Goal: Check status: Check status

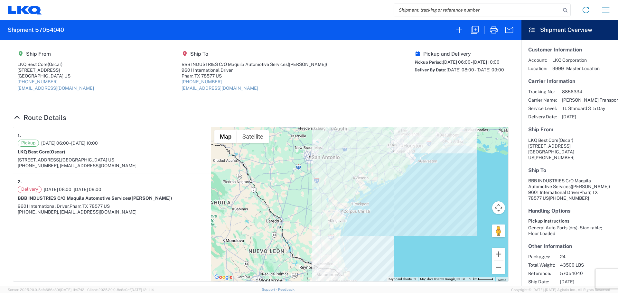
click at [423, 13] on input "search" at bounding box center [477, 10] width 167 height 12
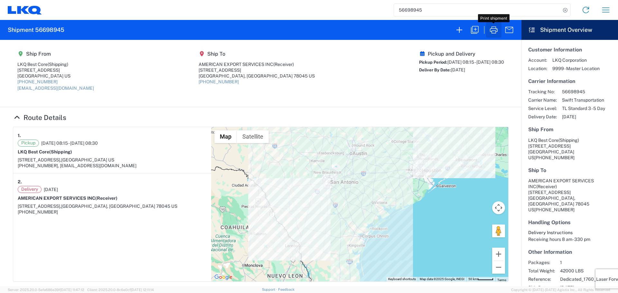
click at [495, 29] on icon "button" at bounding box center [494, 30] width 10 height 10
click at [401, 11] on input "56698945" at bounding box center [477, 10] width 167 height 12
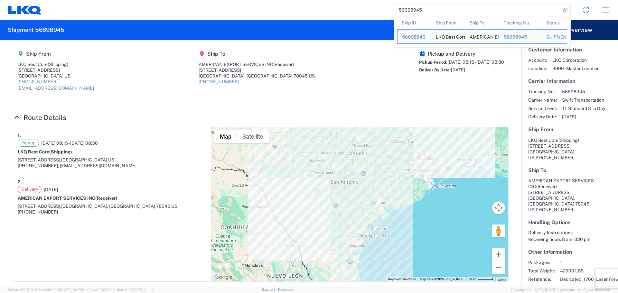
click at [401, 11] on input "56698945" at bounding box center [477, 10] width 167 height 12
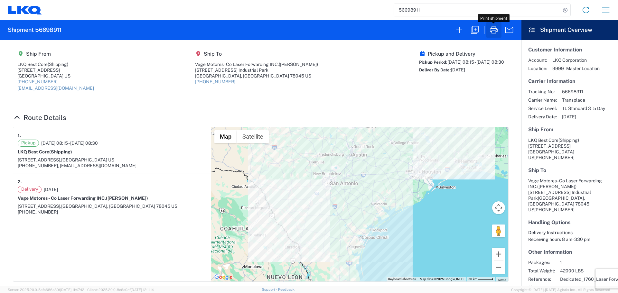
click at [497, 30] on icon "button" at bounding box center [494, 30] width 10 height 10
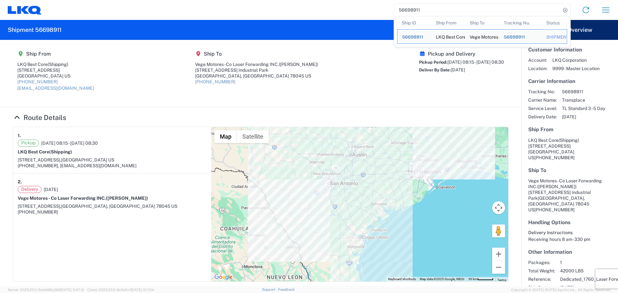
click at [424, 8] on input "56698911" at bounding box center [477, 10] width 167 height 12
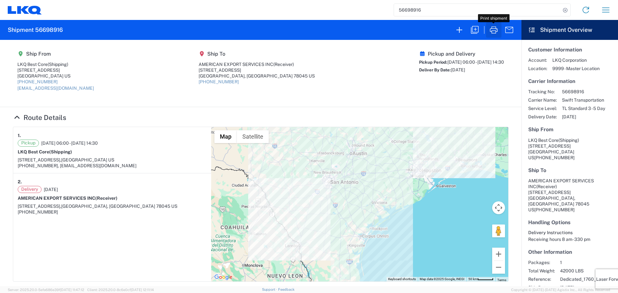
click at [490, 28] on icon "button" at bounding box center [494, 30] width 10 height 10
click at [419, 13] on input "56698916" at bounding box center [477, 10] width 167 height 12
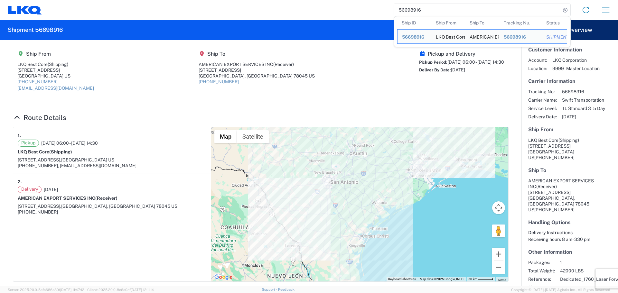
drag, startPoint x: 419, startPoint y: 13, endPoint x: 423, endPoint y: 17, distance: 5.7
click at [420, 14] on input "56698916" at bounding box center [477, 10] width 167 height 12
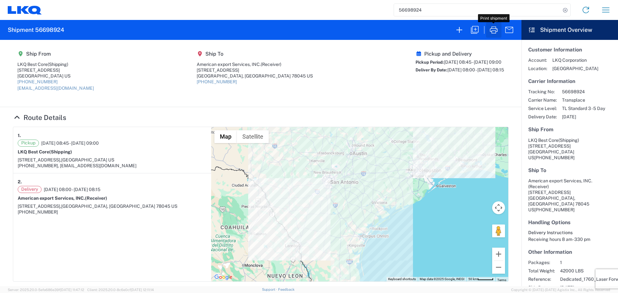
click at [491, 30] on icon "button" at bounding box center [494, 29] width 8 height 7
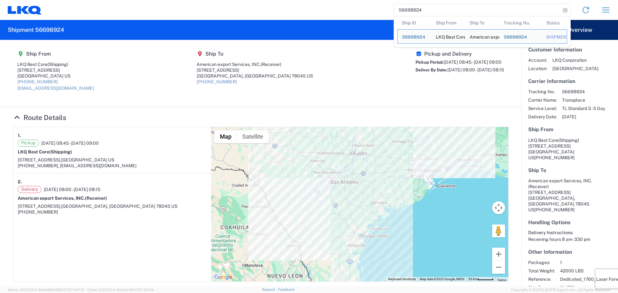
click at [407, 11] on input "56698924" at bounding box center [477, 10] width 167 height 12
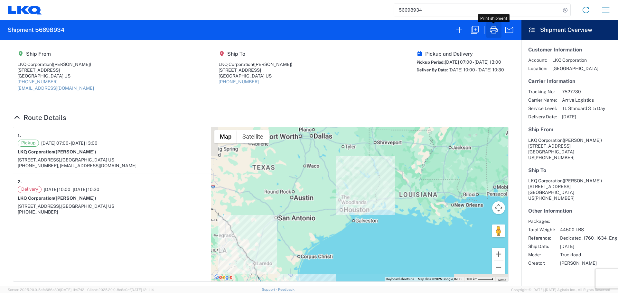
click at [496, 30] on icon "button" at bounding box center [494, 30] width 10 height 10
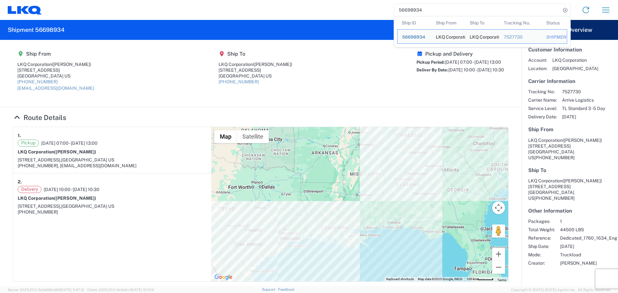
click at [408, 12] on input "56698934" at bounding box center [477, 10] width 167 height 12
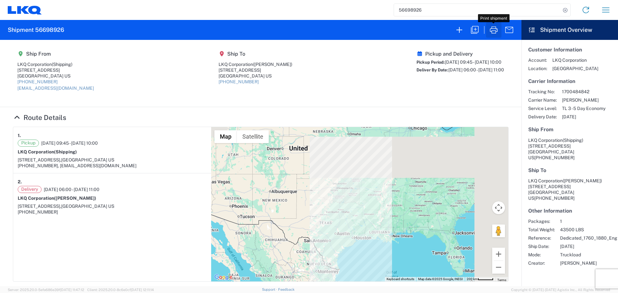
click at [492, 33] on icon "button" at bounding box center [494, 30] width 10 height 10
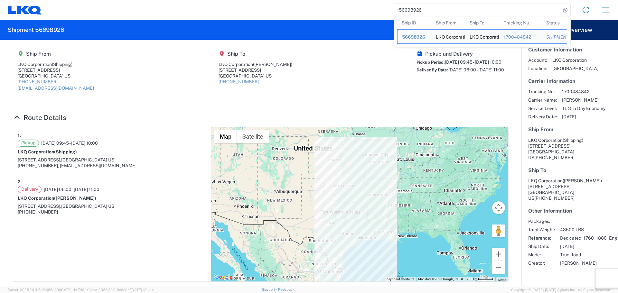
click at [409, 8] on input "56698926" at bounding box center [477, 10] width 167 height 12
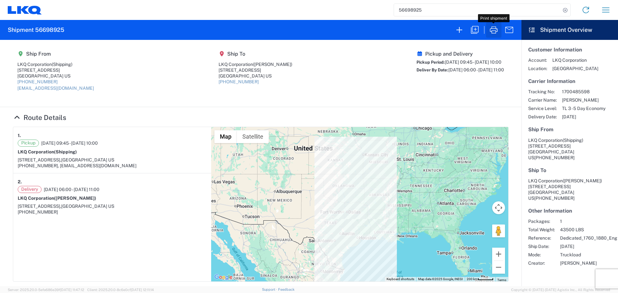
click at [492, 28] on icon "button" at bounding box center [494, 30] width 10 height 10
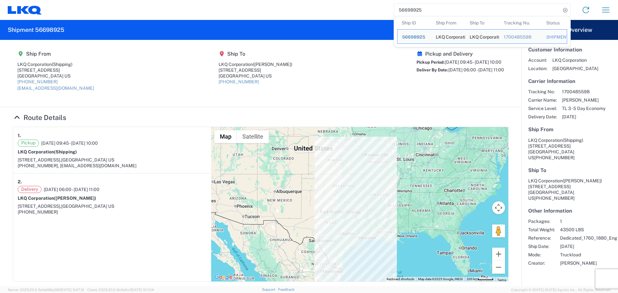
click at [417, 13] on input "56698925" at bounding box center [477, 10] width 167 height 12
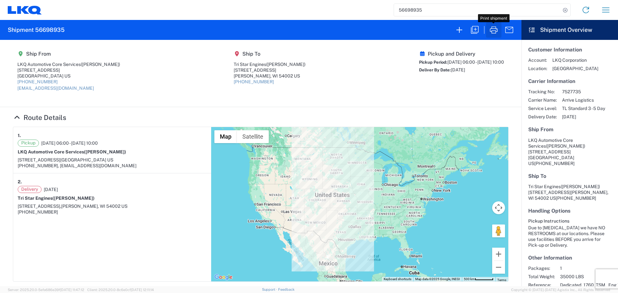
click at [495, 32] on icon "button" at bounding box center [494, 30] width 10 height 10
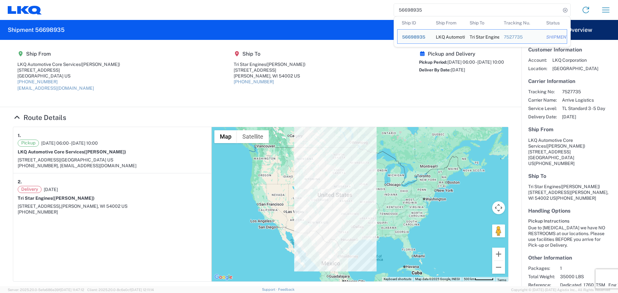
click at [415, 12] on input "56698935" at bounding box center [477, 10] width 167 height 12
paste input "7054040"
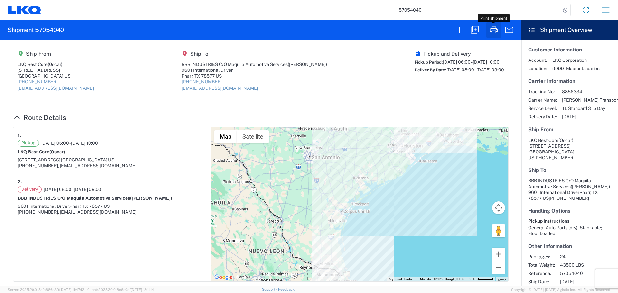
click at [492, 30] on icon "button" at bounding box center [494, 30] width 10 height 10
click at [421, 11] on input "57054040" at bounding box center [477, 10] width 167 height 12
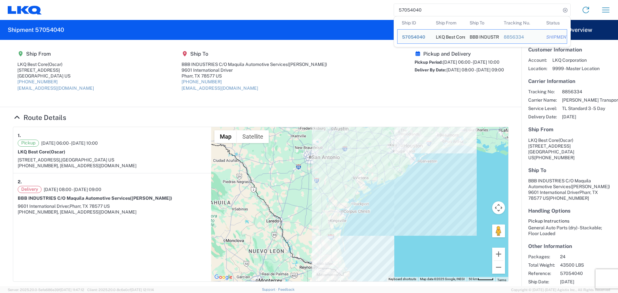
click at [421, 11] on input "57054040" at bounding box center [477, 10] width 167 height 12
paste input "2441"
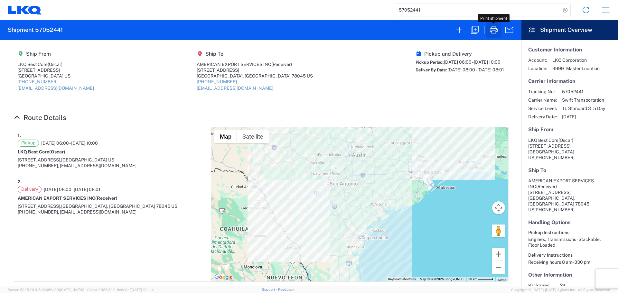
click at [490, 31] on icon "button" at bounding box center [494, 30] width 10 height 10
click at [407, 8] on input "57052441" at bounding box center [477, 10] width 167 height 12
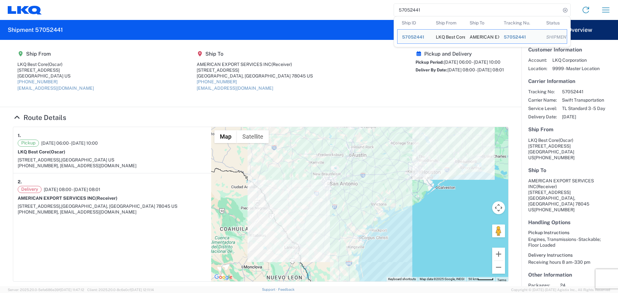
click at [407, 8] on input "57052441" at bounding box center [477, 10] width 167 height 12
paste input "0857"
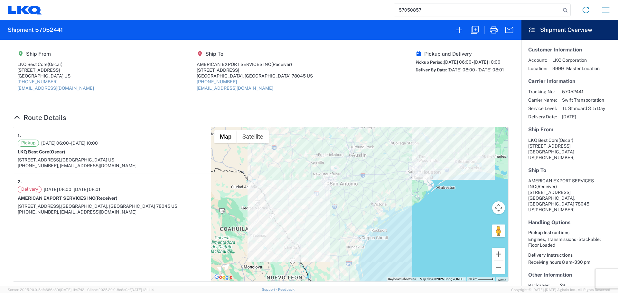
type input "57050857"
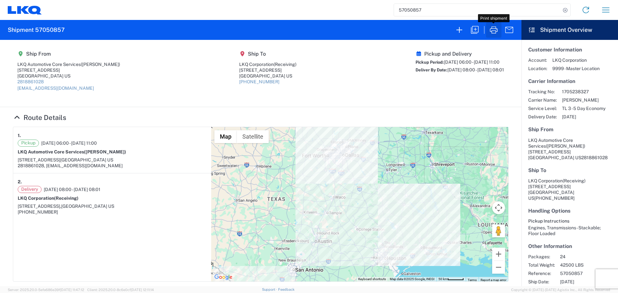
click at [492, 31] on icon "button" at bounding box center [494, 29] width 8 height 7
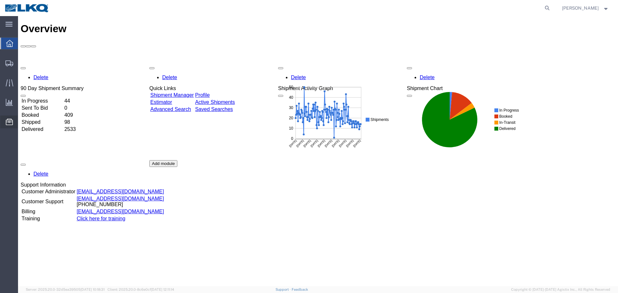
click at [0, 0] on span "Location Appointment" at bounding box center [0, 0] width 0 height 0
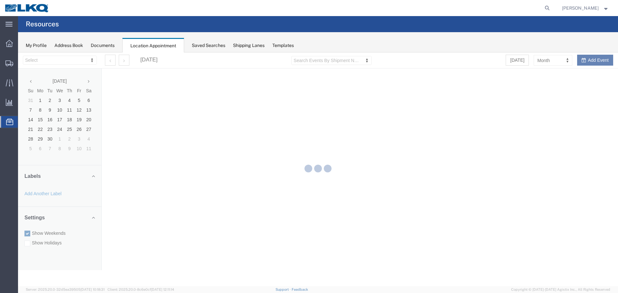
select select "27634"
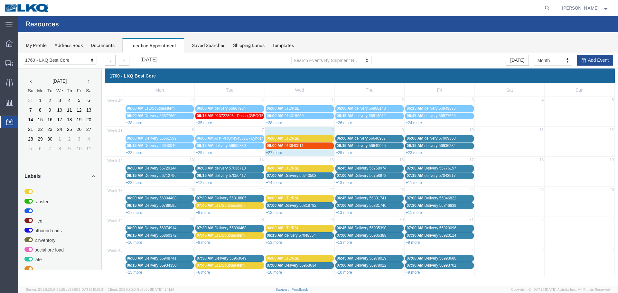
click at [272, 153] on link "+27 more" at bounding box center [274, 153] width 16 height 5
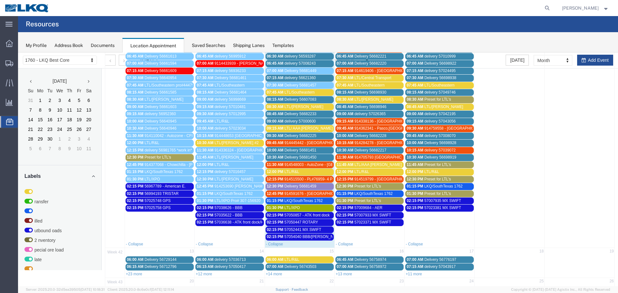
scroll to position [192, 0]
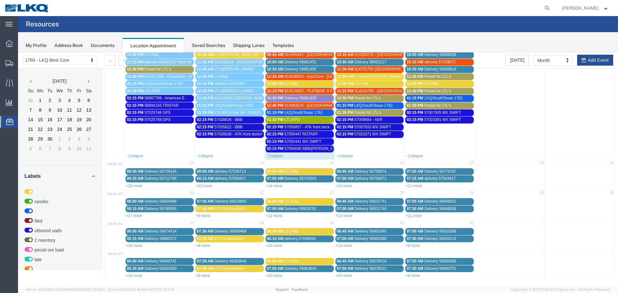
click at [303, 150] on span "57054040 BBB/[PERSON_NAME]" at bounding box center [314, 149] width 58 height 5
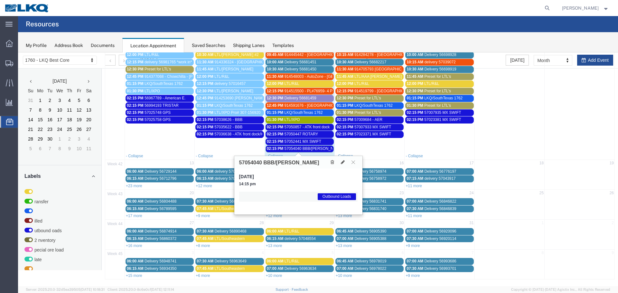
click at [251, 159] on div "57054040 BBB/[PERSON_NAME]" at bounding box center [298, 162] width 128 height 13
copy h3 "57054040"
click at [355, 161] on icon at bounding box center [354, 162] width 4 height 4
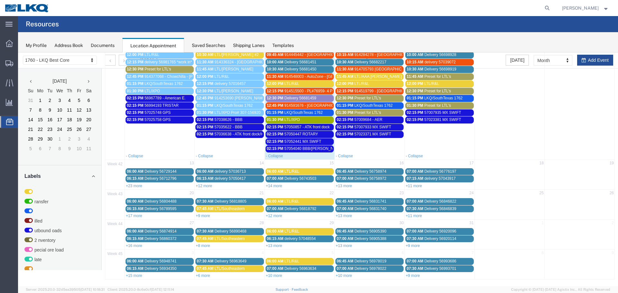
click at [306, 134] on span "57050447 ROTARY" at bounding box center [302, 134] width 34 height 5
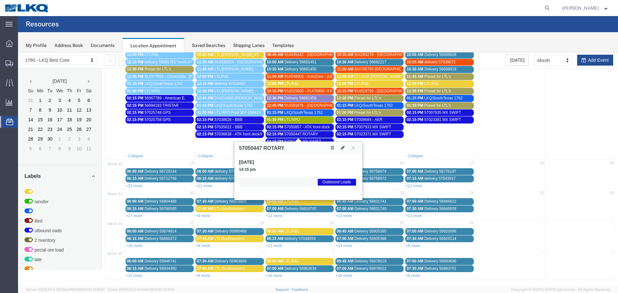
click at [254, 149] on h3 "57050447 ROTARY" at bounding box center [261, 149] width 45 height 6
copy h3 "57050447"
click at [342, 153] on div "57050447 ROTARY" at bounding box center [298, 148] width 128 height 13
click at [342, 150] on button at bounding box center [343, 148] width 9 height 7
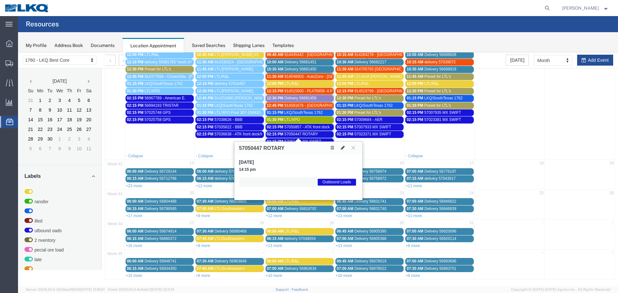
select select "1"
select select "80"
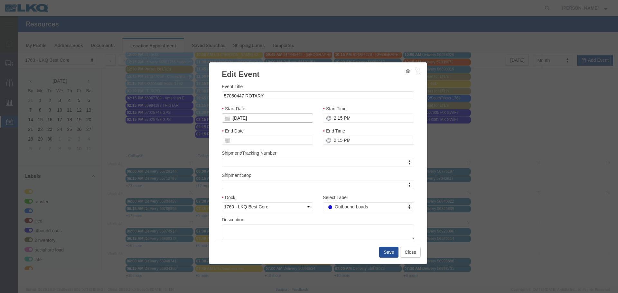
click at [245, 119] on input "[DATE]" at bounding box center [267, 118] width 91 height 9
click at [276, 158] on td "10" at bounding box center [275, 159] width 10 height 10
click at [381, 253] on button "Save" at bounding box center [388, 252] width 19 height 11
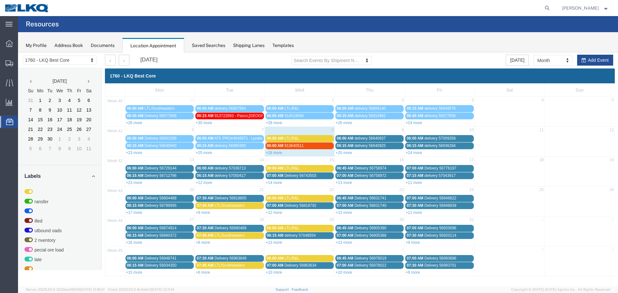
scroll to position [0, 0]
click at [282, 155] on div "+26 more" at bounding box center [300, 152] width 70 height 6
select select "1"
select select
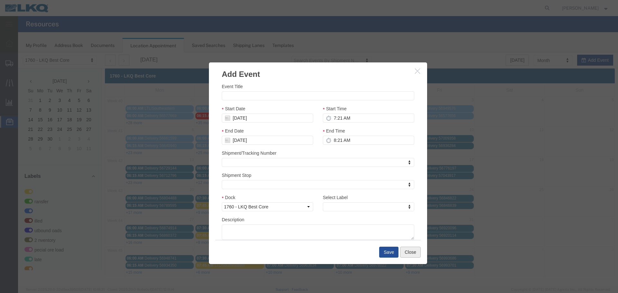
click at [404, 253] on button "Close" at bounding box center [410, 252] width 21 height 11
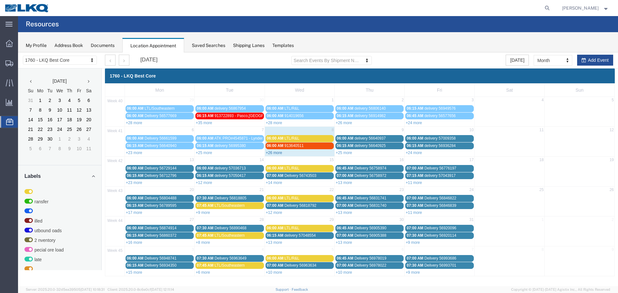
click at [278, 152] on link "+26 more" at bounding box center [274, 153] width 16 height 5
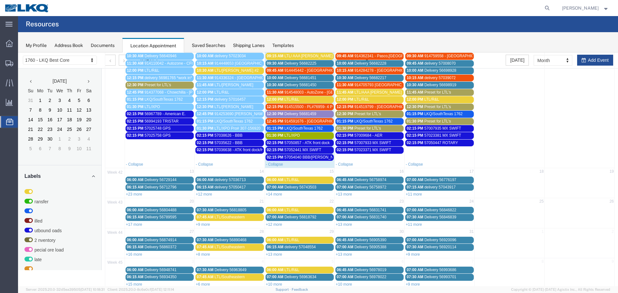
scroll to position [185, 0]
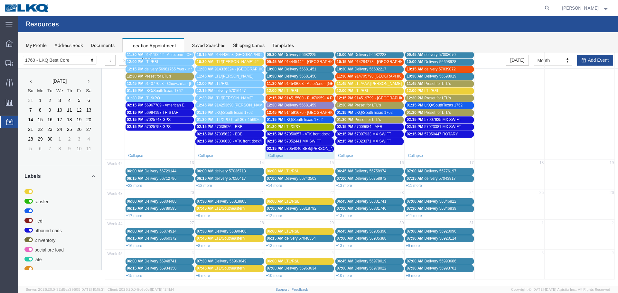
click at [306, 148] on span "57054040 BBB/[PERSON_NAME]" at bounding box center [314, 149] width 58 height 5
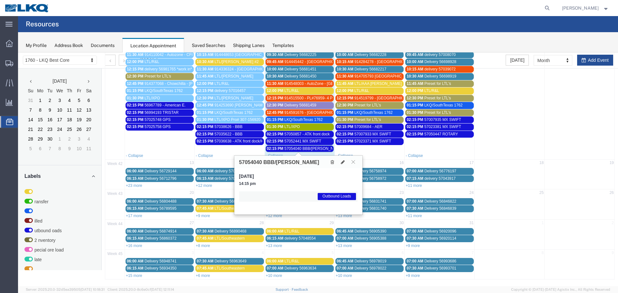
click at [255, 165] on h3 "57054040 BBB/[PERSON_NAME]" at bounding box center [279, 163] width 80 height 6
click at [252, 161] on h3 "57054040 BBB/[PERSON_NAME]" at bounding box center [279, 163] width 80 height 6
click at [249, 162] on h3 "57054040 BBB/[PERSON_NAME]" at bounding box center [279, 163] width 80 height 6
copy h3 "57054040"
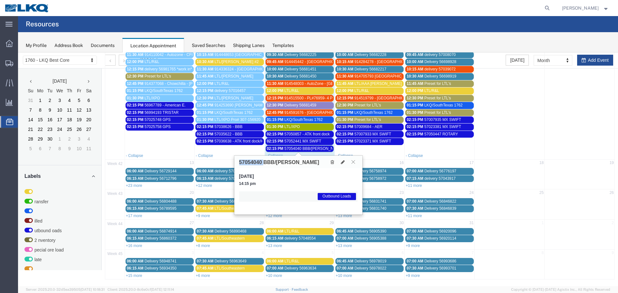
click at [352, 163] on icon at bounding box center [354, 162] width 4 height 4
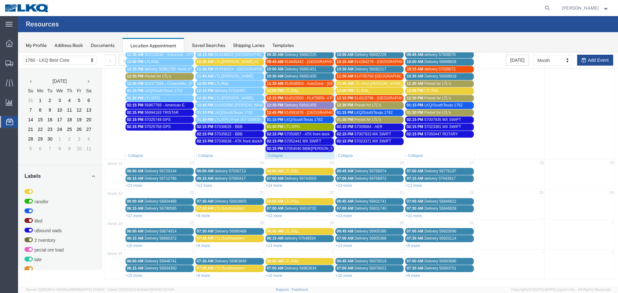
click at [298, 140] on span "57052441 MX SWIFT" at bounding box center [303, 141] width 37 height 5
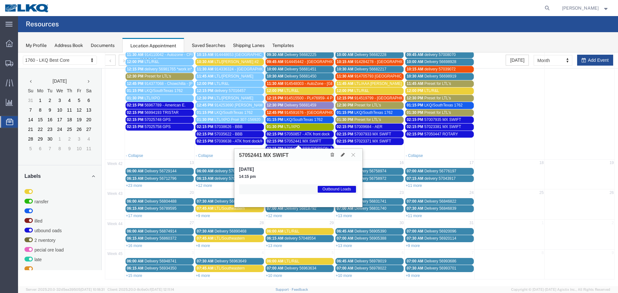
click at [248, 153] on h3 "57052441 MX SWIFT" at bounding box center [264, 156] width 50 height 6
click at [248, 158] on h3 "57052441 MX SWIFT" at bounding box center [264, 156] width 50 height 6
click at [249, 155] on h3 "57052441 MX SWIFT" at bounding box center [264, 156] width 50 height 6
copy h3 "57052441"
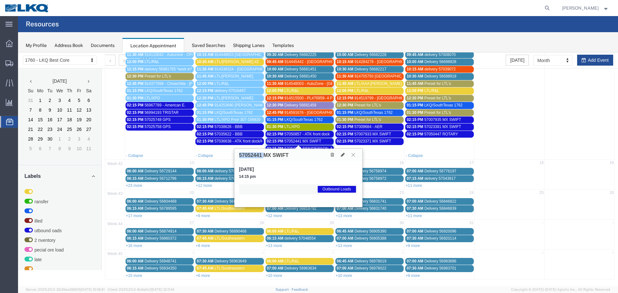
click at [354, 156] on icon at bounding box center [354, 155] width 4 height 4
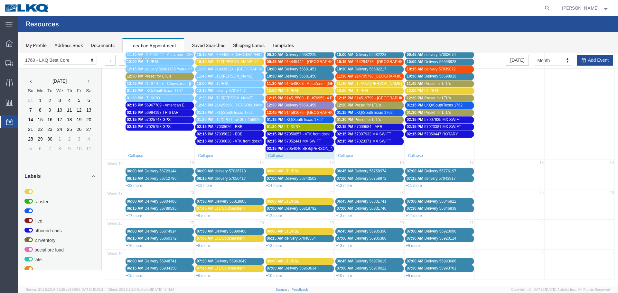
click at [308, 135] on span "57050857 - ATK front dock" at bounding box center [307, 134] width 45 height 5
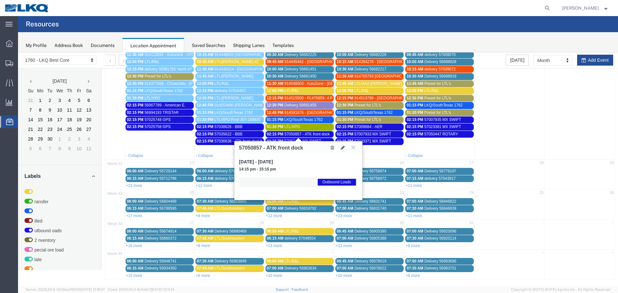
click at [254, 147] on h3 "57050857 - ATK front dock" at bounding box center [271, 148] width 64 height 6
click at [253, 147] on h3 "57050857 - ATK front dock" at bounding box center [271, 148] width 64 height 6
copy h3 "57050857"
click at [351, 149] on button at bounding box center [353, 148] width 9 height 6
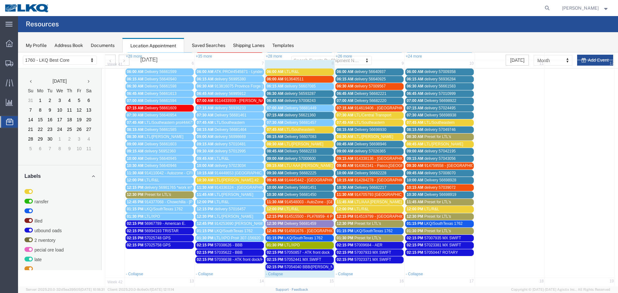
scroll to position [56, 0]
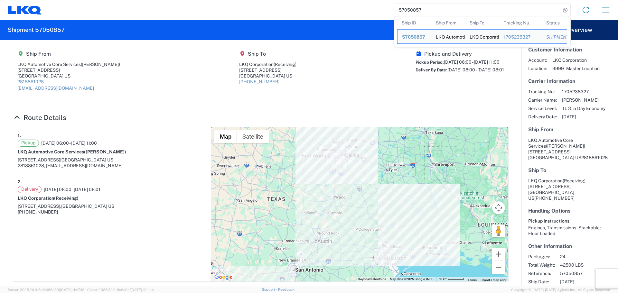
click at [407, 14] on input "57050857" at bounding box center [477, 10] width 167 height 12
paste input "2739"
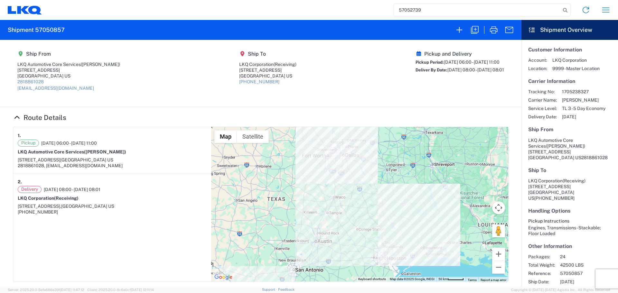
type input "57052739"
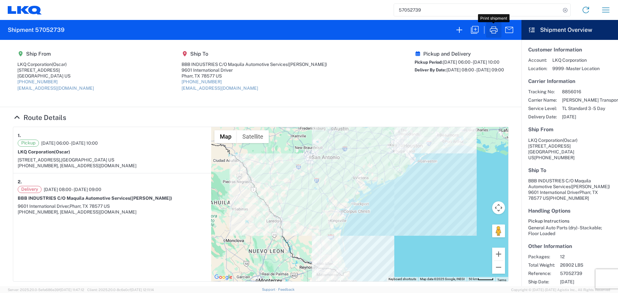
click at [493, 33] on icon "button" at bounding box center [494, 30] width 10 height 10
